Goal: Task Accomplishment & Management: Use online tool/utility

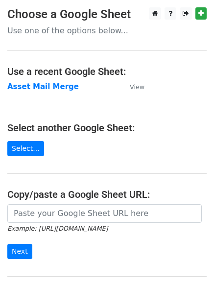
click at [70, 224] on icon "Example: https://docs.google.com/spreadsheets/d/abc/edit" at bounding box center [57, 228] width 100 height 9
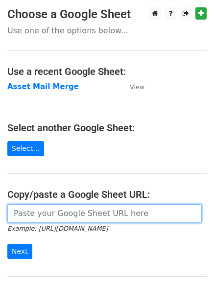
click at [72, 216] on input "url" at bounding box center [104, 213] width 195 height 19
paste input "https://docs.google.com/spreadsheets/d/11E0mTLcCozUA60jUEx8QPL2YRAWFFwhPeXUi5ct…"
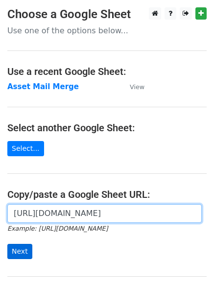
type input "https://docs.google.com/spreadsheets/d/11E0mTLcCozUA60jUEx8QPL2YRAWFFwhPeXUi5ct…"
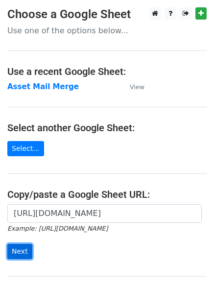
scroll to position [0, 0]
click at [21, 252] on input "Next" at bounding box center [19, 251] width 25 height 15
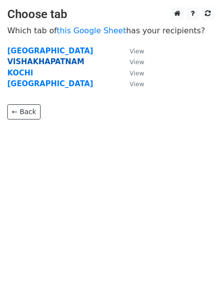
click at [54, 62] on strong "VISHAKHAPATNAM" at bounding box center [45, 61] width 77 height 9
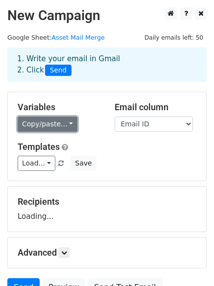
click at [47, 127] on link "Copy/paste..." at bounding box center [48, 124] width 60 height 15
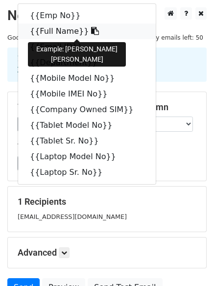
click at [59, 30] on link "{{Full Name}}" at bounding box center [87, 32] width 138 height 16
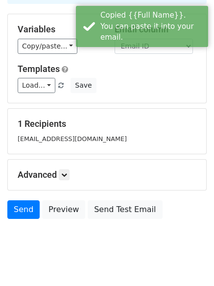
scroll to position [94, 0]
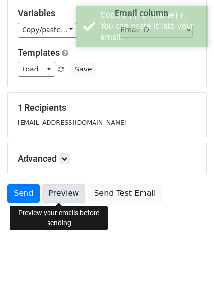
click at [58, 189] on link "Preview" at bounding box center [63, 193] width 43 height 19
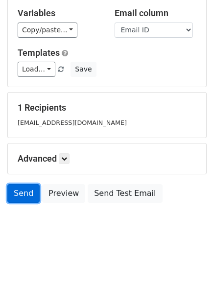
click at [21, 194] on link "Send" at bounding box center [23, 193] width 32 height 19
